Goal: Check status: Check status

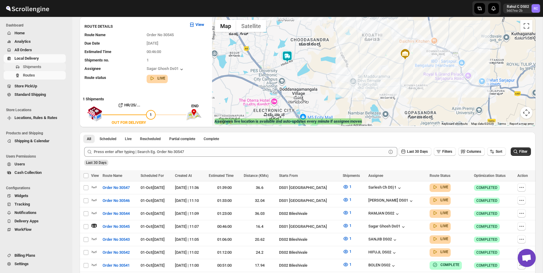
scroll to position [41, 0]
click at [36, 68] on span "Shipments" at bounding box center [32, 67] width 18 height 5
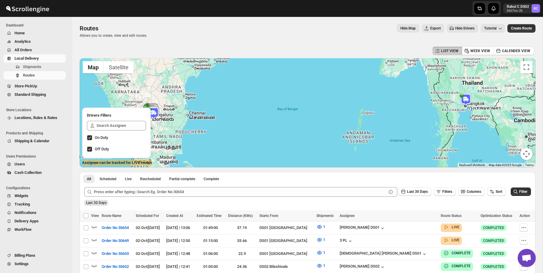
click at [466, 104] on img at bounding box center [466, 100] width 12 height 12
click at [45, 68] on span "Shipments" at bounding box center [44, 67] width 42 height 6
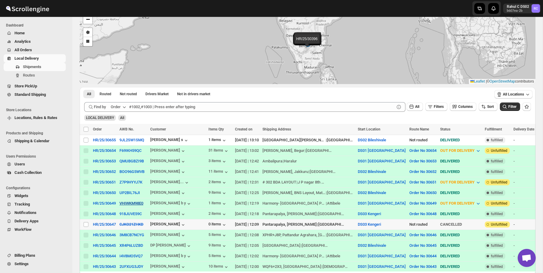
scroll to position [47, 0]
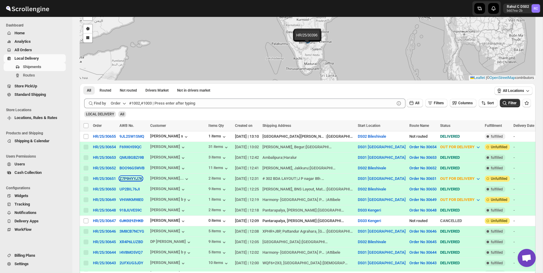
click at [138, 179] on button "Z7P9HYYJ7K" at bounding box center [130, 178] width 23 height 5
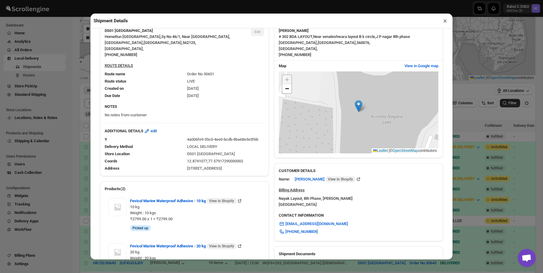
scroll to position [50, 0]
click at [414, 65] on span "View in Google map" at bounding box center [421, 65] width 34 height 6
click at [284, 87] on link "−" at bounding box center [286, 87] width 9 height 9
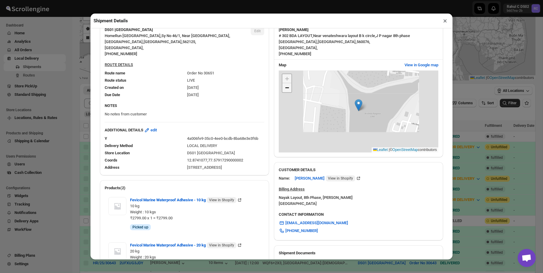
click at [284, 87] on link "−" at bounding box center [286, 87] width 9 height 9
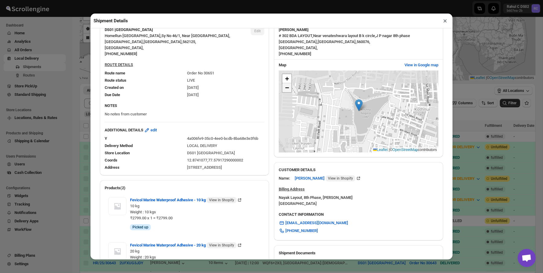
click at [284, 87] on link "−" at bounding box center [286, 87] width 9 height 9
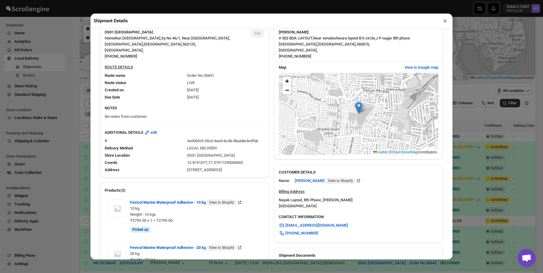
scroll to position [38, 0]
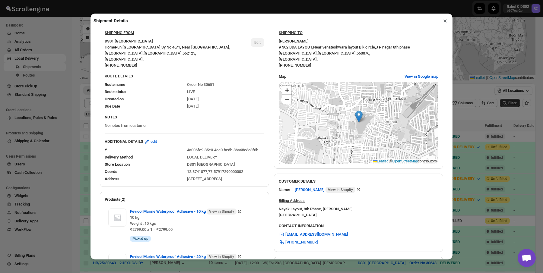
click at [77, 92] on div "Shipment Details × HR/25/30651 Awb : Z7P9HYYJ7K DATE [DATE] | 12:31 Info OUT FO…" at bounding box center [271, 136] width 543 height 273
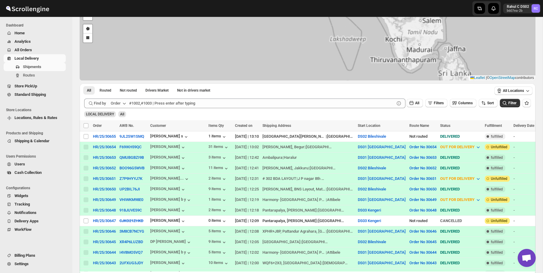
scroll to position [0, 0]
